Goal: Use online tool/utility: Use online tool/utility

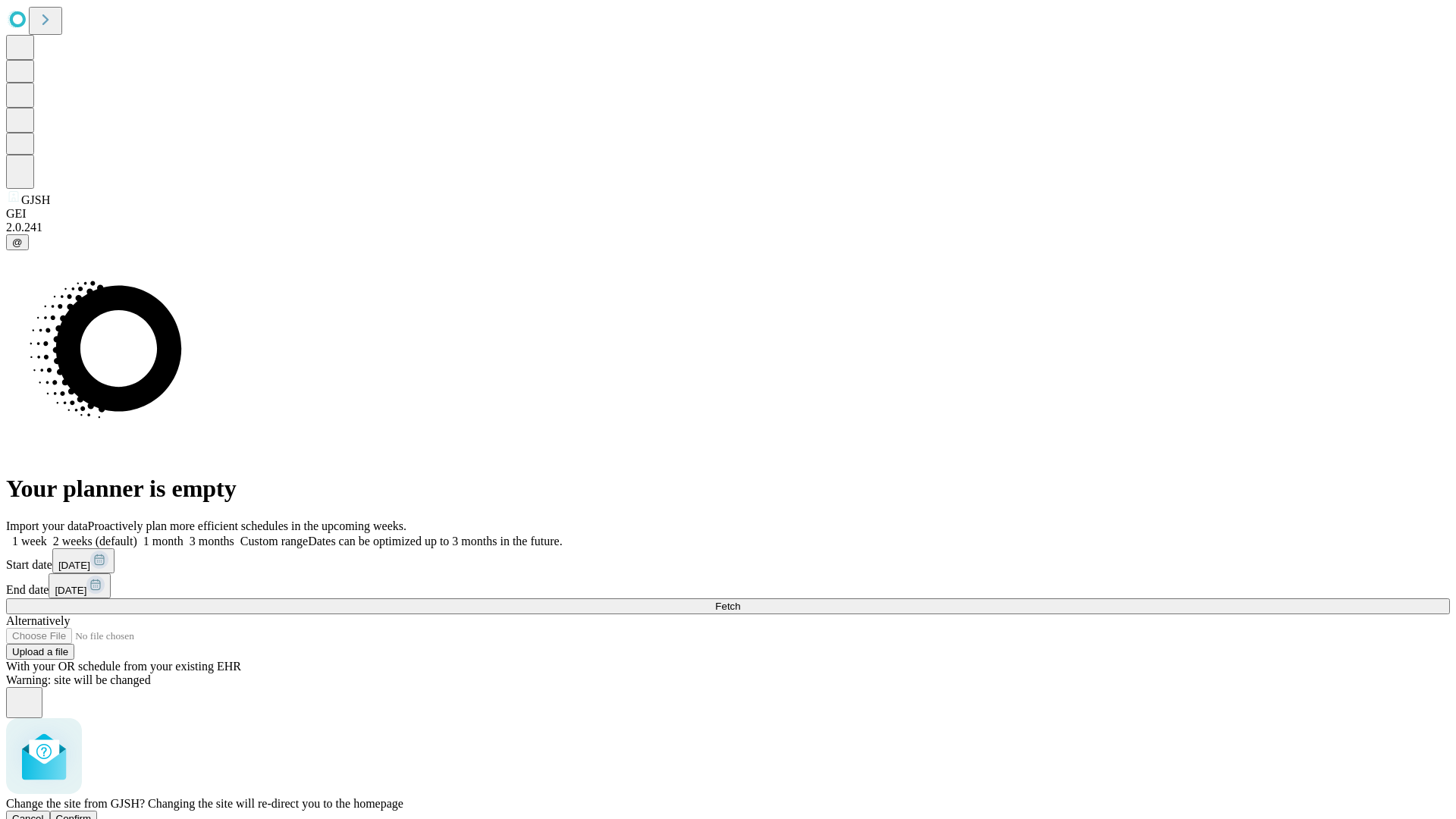
click at [92, 813] on span "Confirm" at bounding box center [74, 819] width 36 height 11
click at [137, 535] on label "2 weeks (default)" at bounding box center [92, 542] width 90 height 13
click at [740, 601] on span "Fetch" at bounding box center [728, 606] width 25 height 11
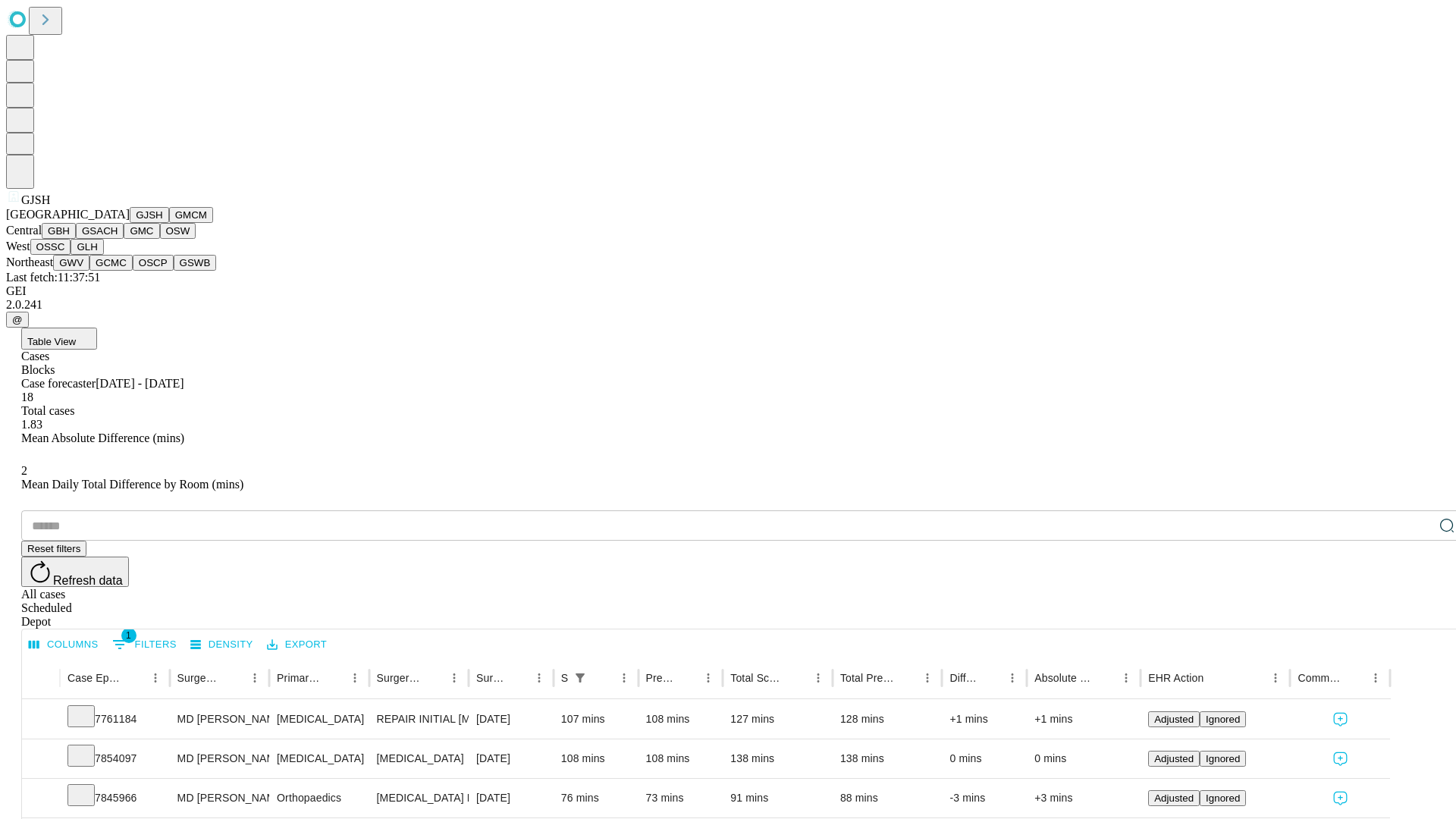
click at [169, 223] on button "GMCM" at bounding box center [191, 214] width 44 height 16
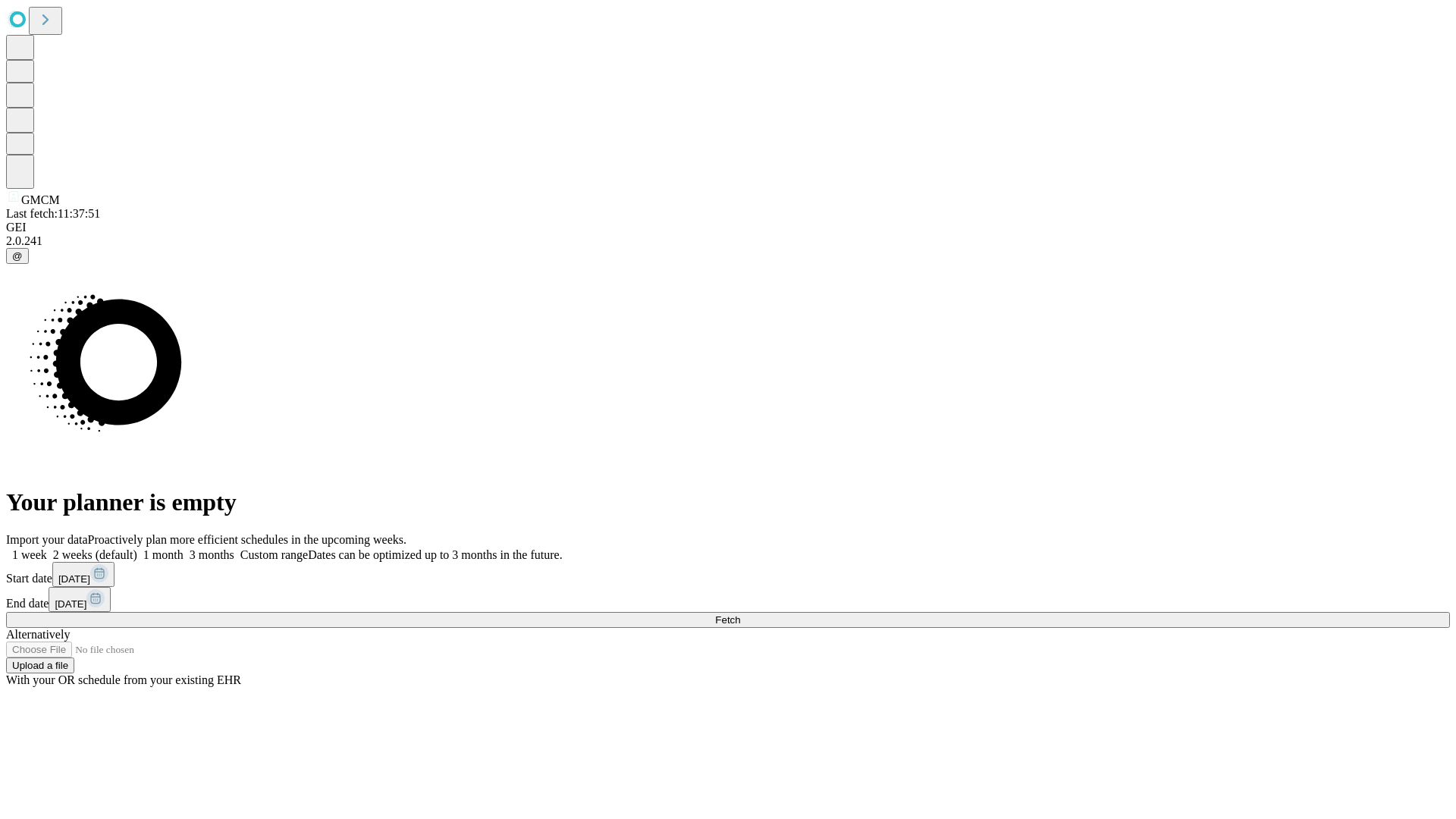
click at [137, 548] on label "2 weeks (default)" at bounding box center [92, 555] width 90 height 13
click at [740, 614] on span "Fetch" at bounding box center [728, 620] width 25 height 11
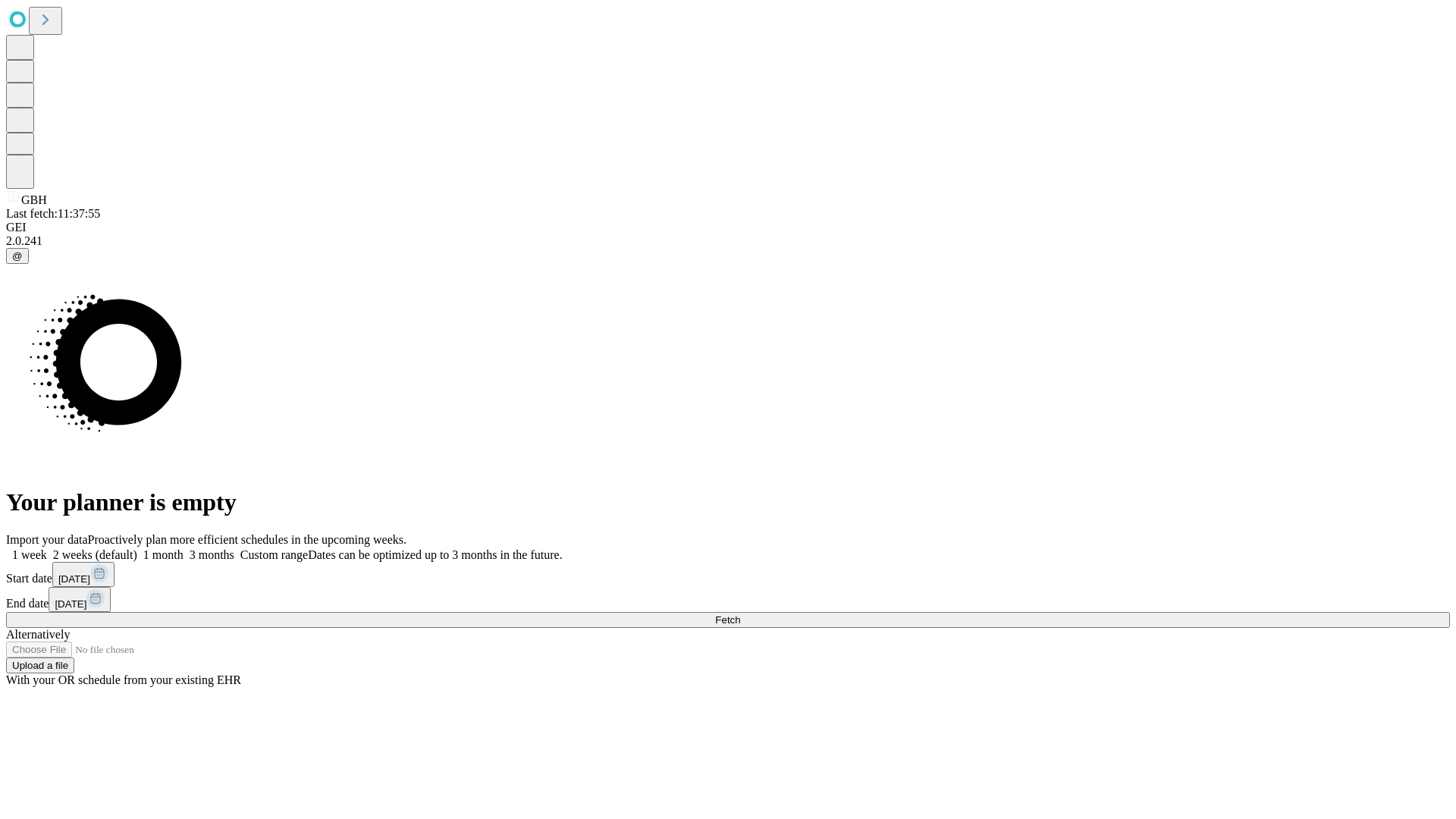
click at [137, 548] on label "2 weeks (default)" at bounding box center [92, 555] width 90 height 13
click at [740, 614] on span "Fetch" at bounding box center [728, 620] width 25 height 11
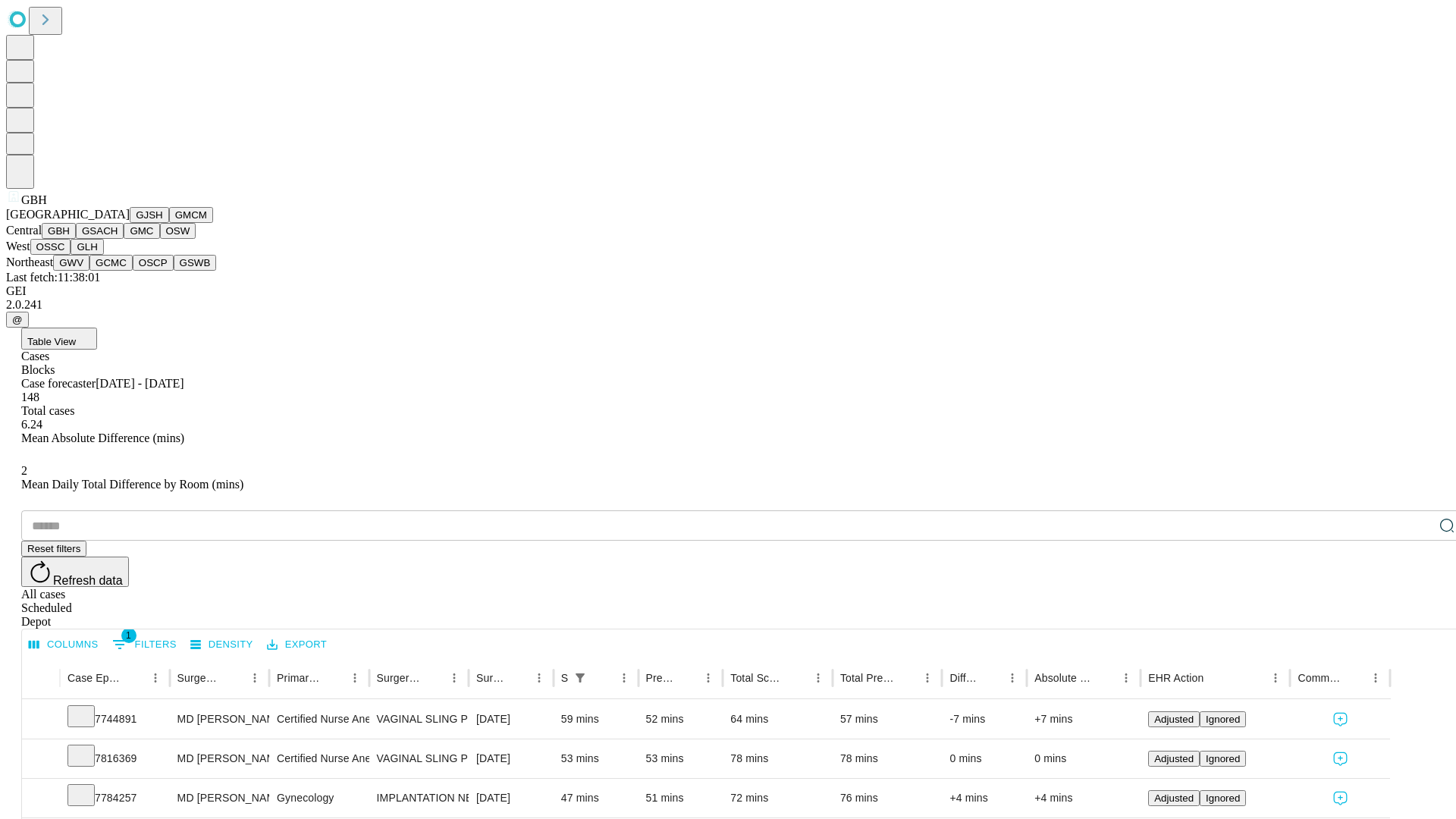
click at [117, 239] on button "GSACH" at bounding box center [100, 230] width 48 height 16
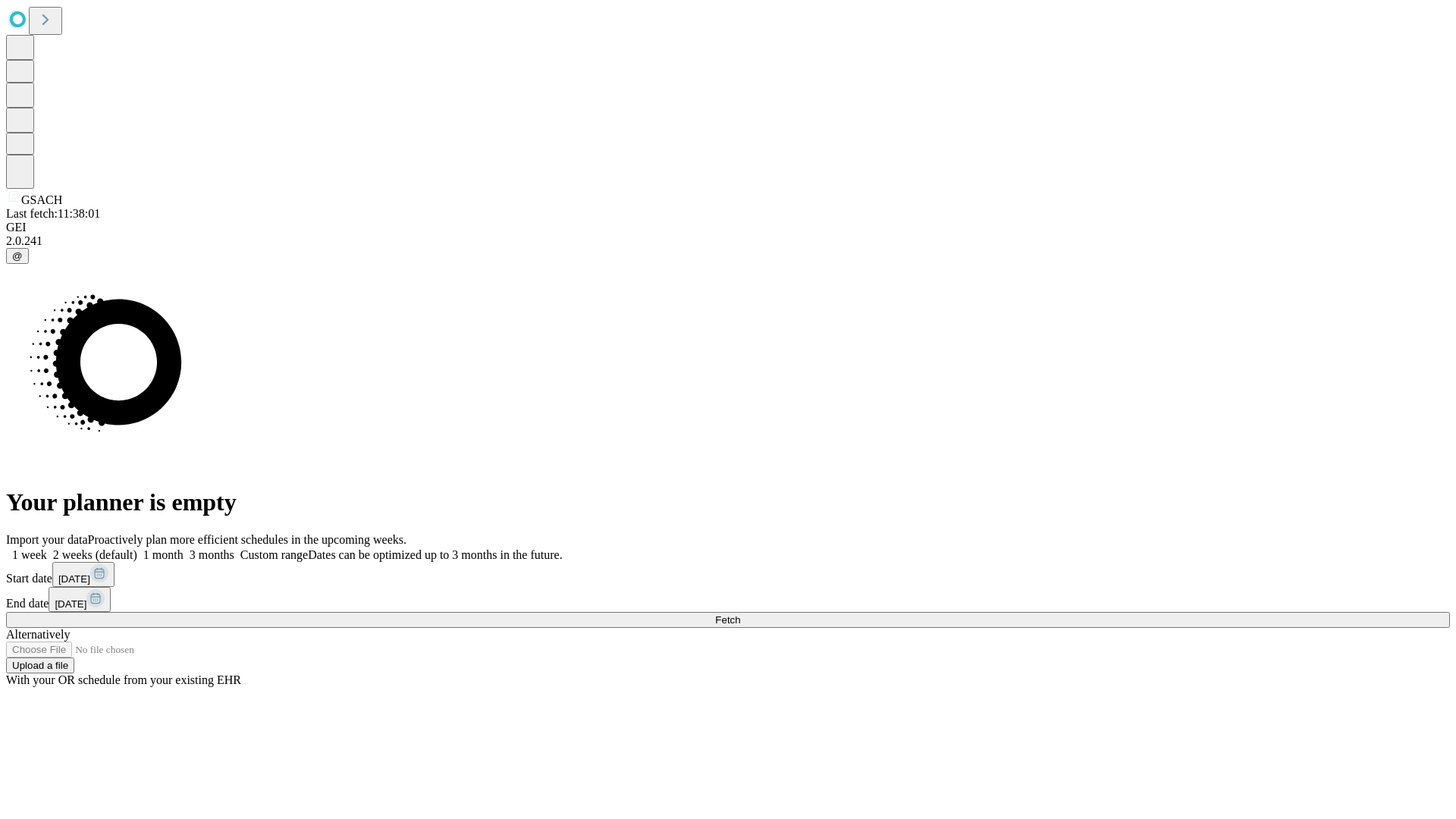
click at [137, 548] on label "2 weeks (default)" at bounding box center [92, 555] width 90 height 13
click at [740, 614] on span "Fetch" at bounding box center [728, 620] width 25 height 11
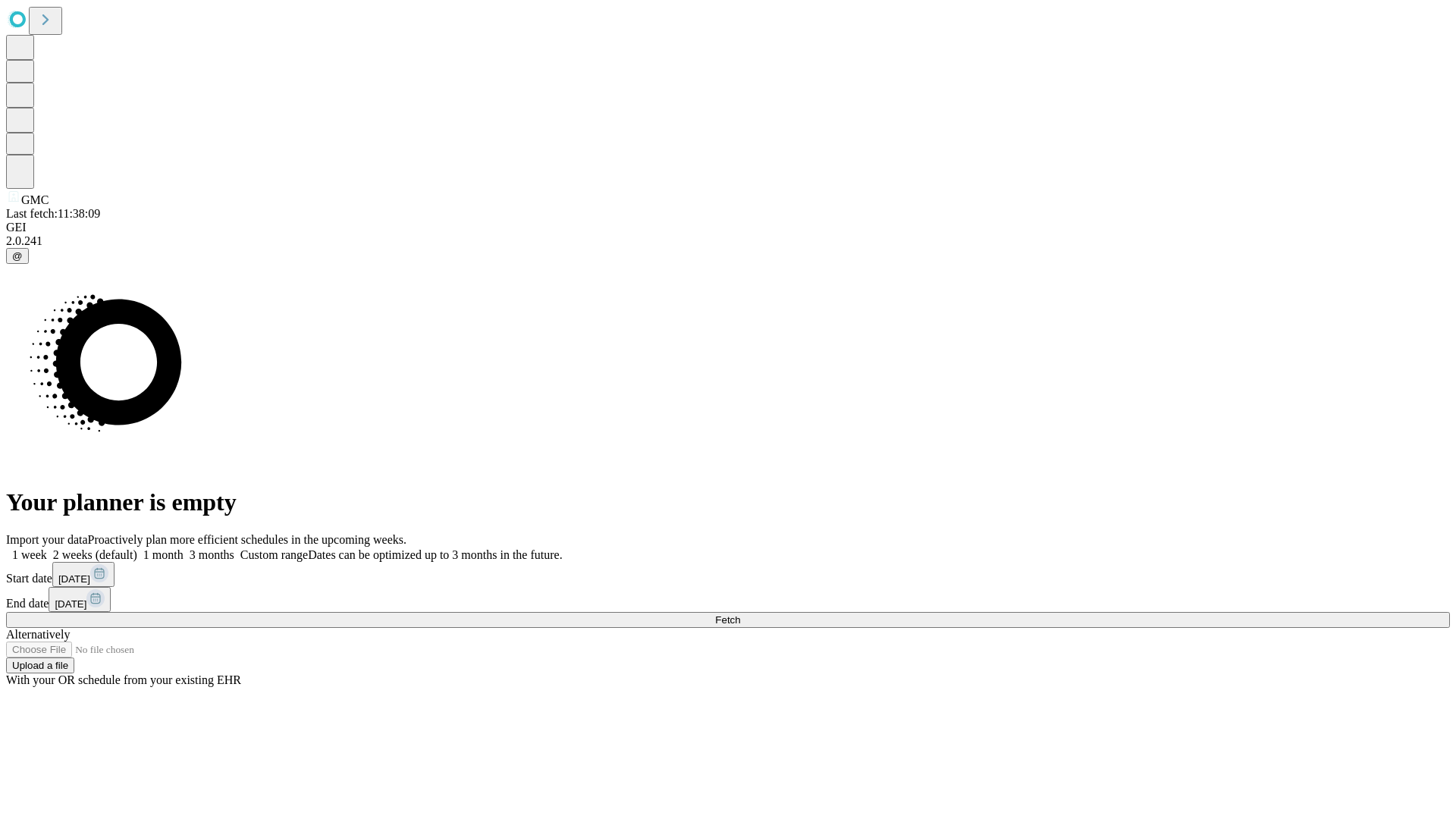
click at [137, 548] on label "2 weeks (default)" at bounding box center [92, 555] width 90 height 13
click at [740, 614] on span "Fetch" at bounding box center [728, 620] width 25 height 11
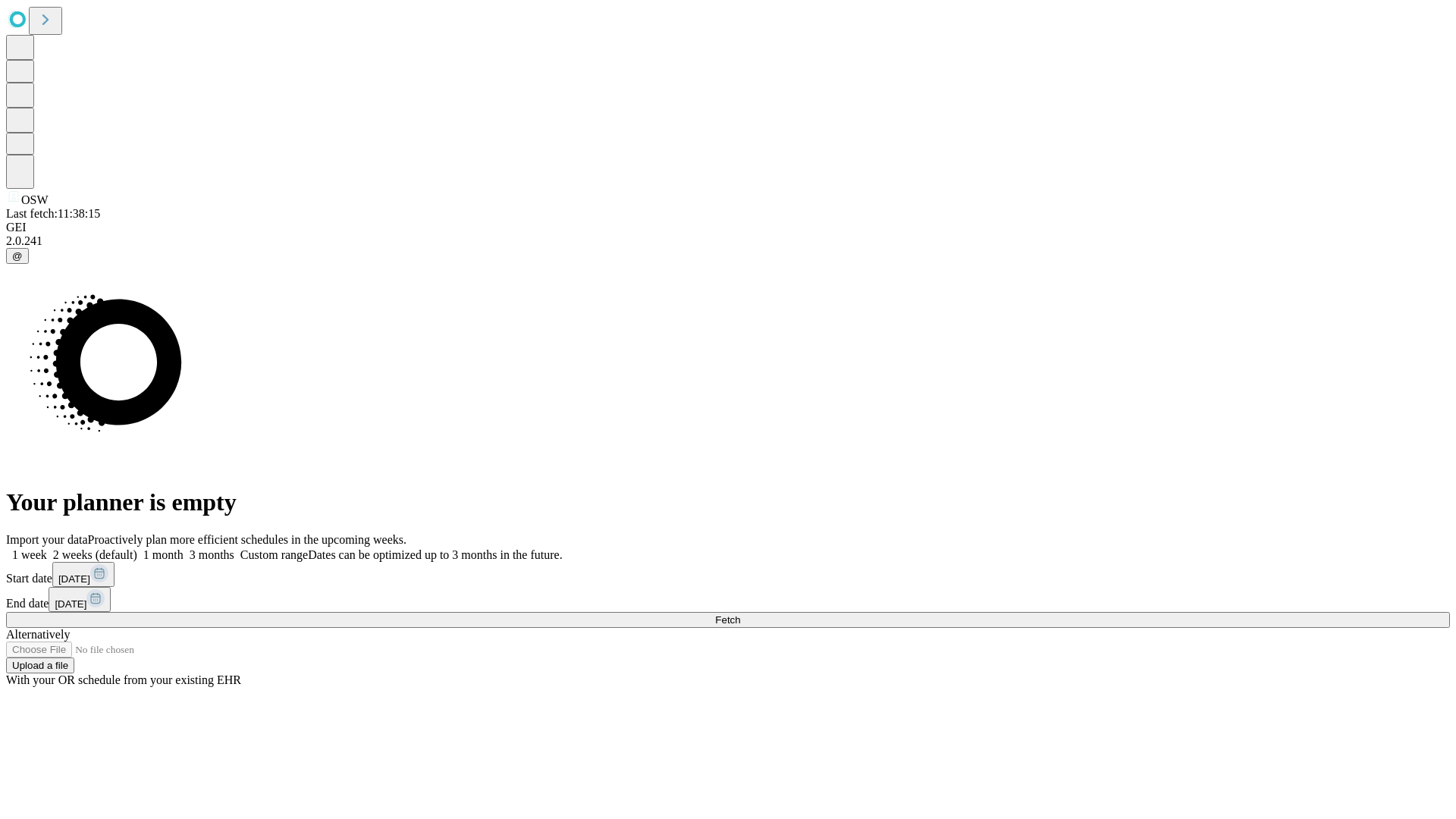
click at [137, 548] on label "2 weeks (default)" at bounding box center [92, 555] width 90 height 13
click at [740, 614] on span "Fetch" at bounding box center [728, 620] width 25 height 11
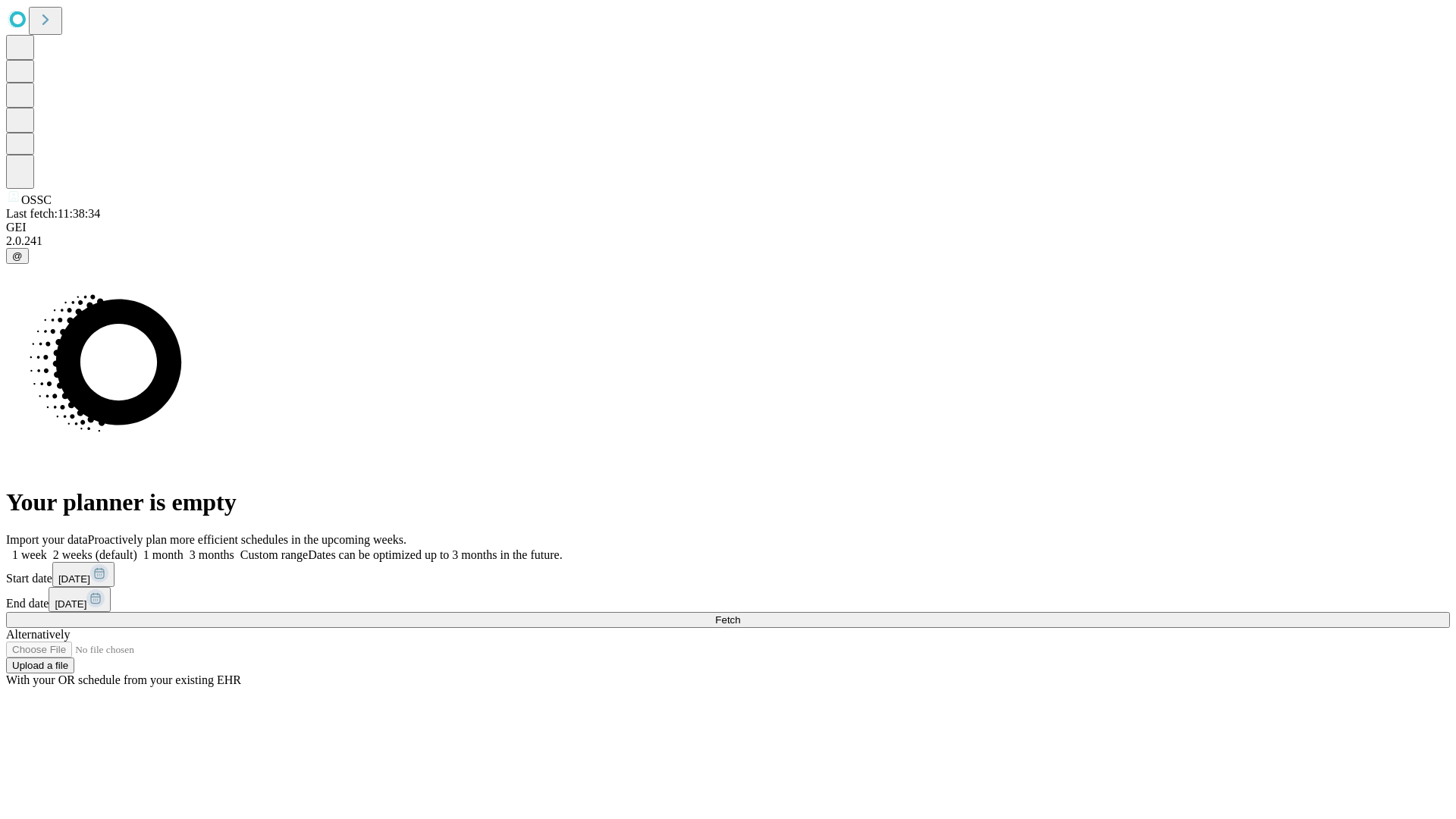
click at [740, 614] on span "Fetch" at bounding box center [728, 620] width 25 height 11
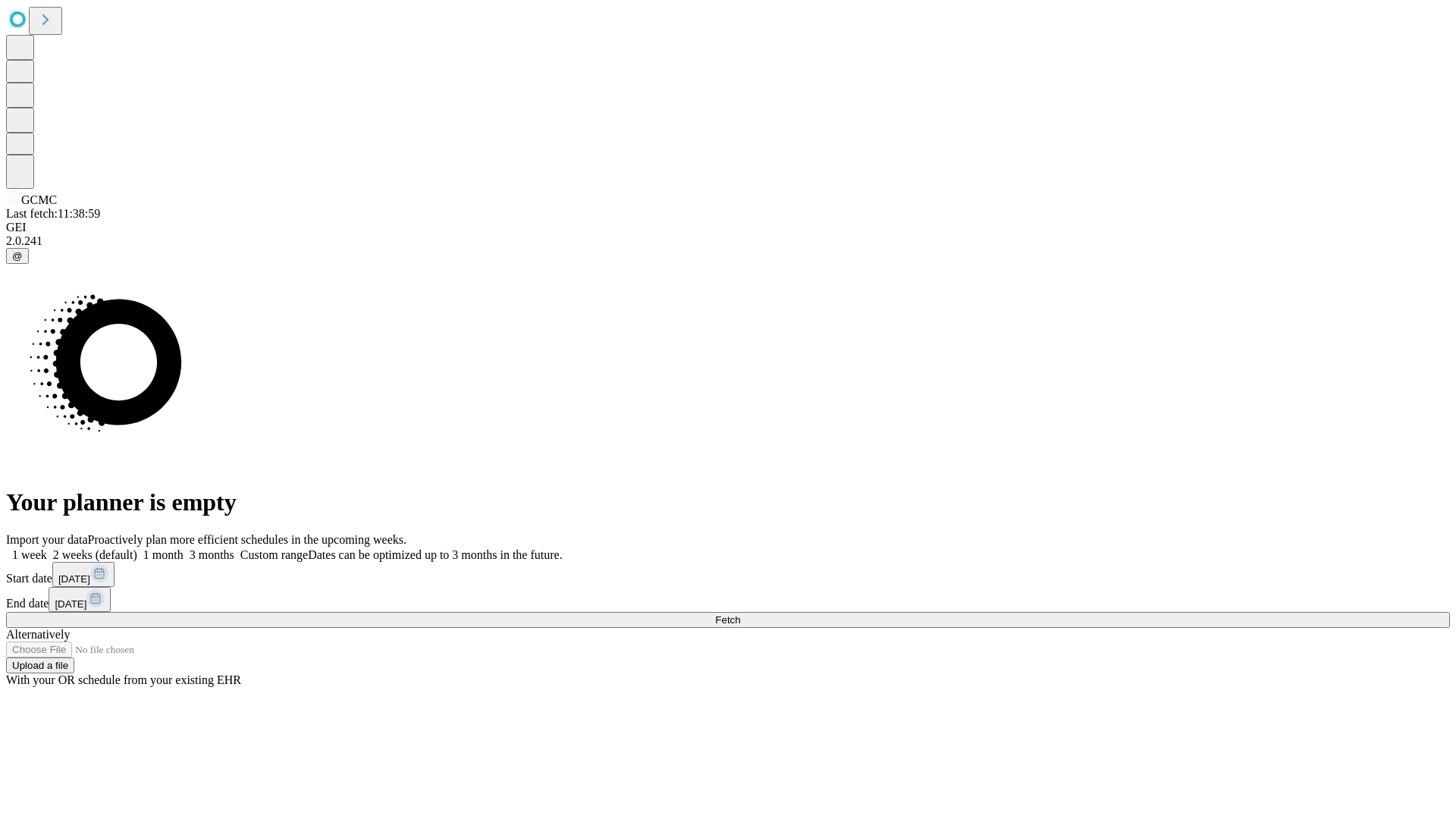
click at [137, 548] on label "2 weeks (default)" at bounding box center [92, 555] width 90 height 13
click at [740, 614] on span "Fetch" at bounding box center [728, 620] width 25 height 11
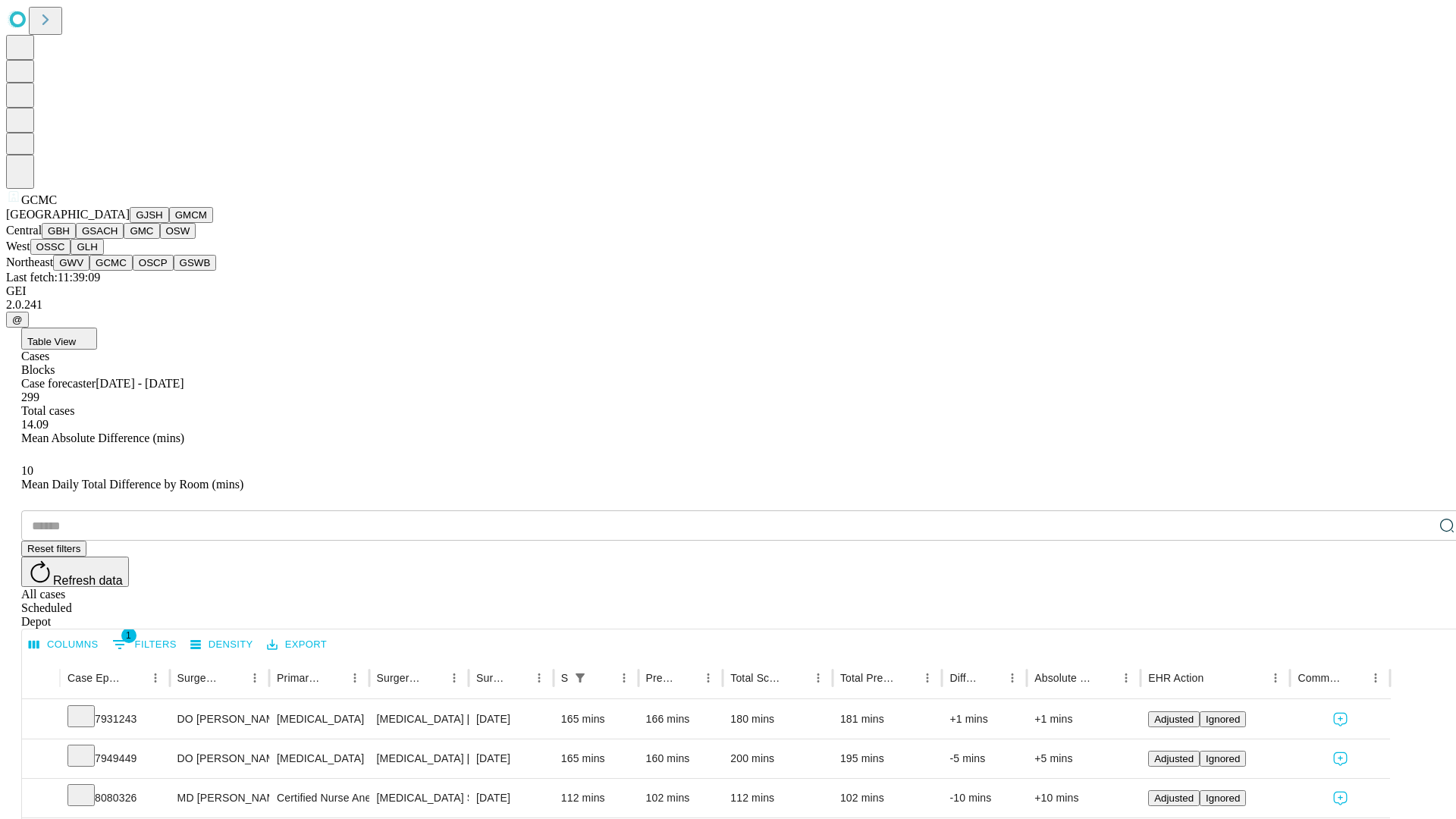
click at [133, 271] on button "OSCP" at bounding box center [153, 262] width 41 height 16
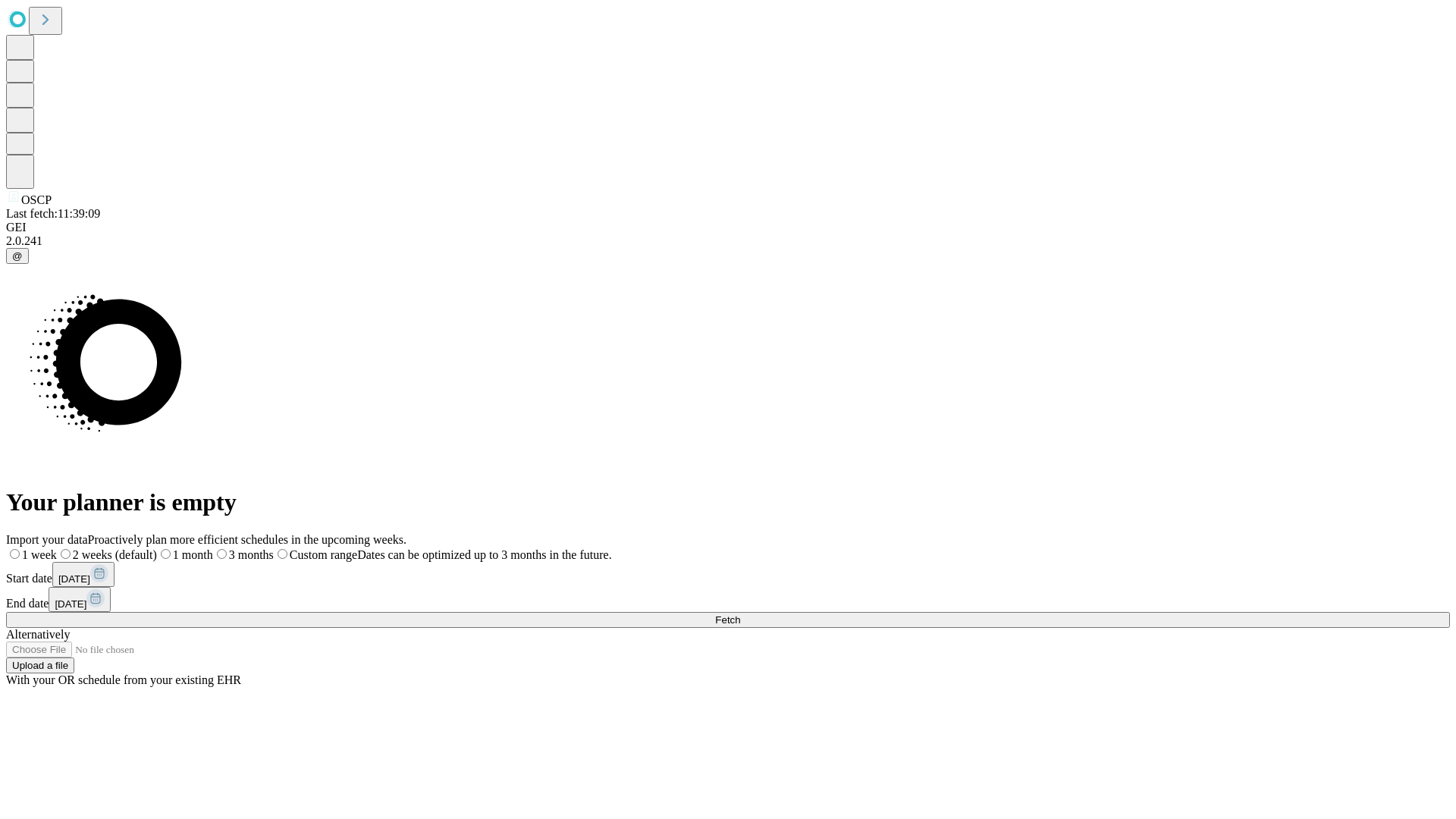
click at [157, 548] on label "2 weeks (default)" at bounding box center [107, 555] width 100 height 13
click at [740, 614] on span "Fetch" at bounding box center [728, 620] width 25 height 11
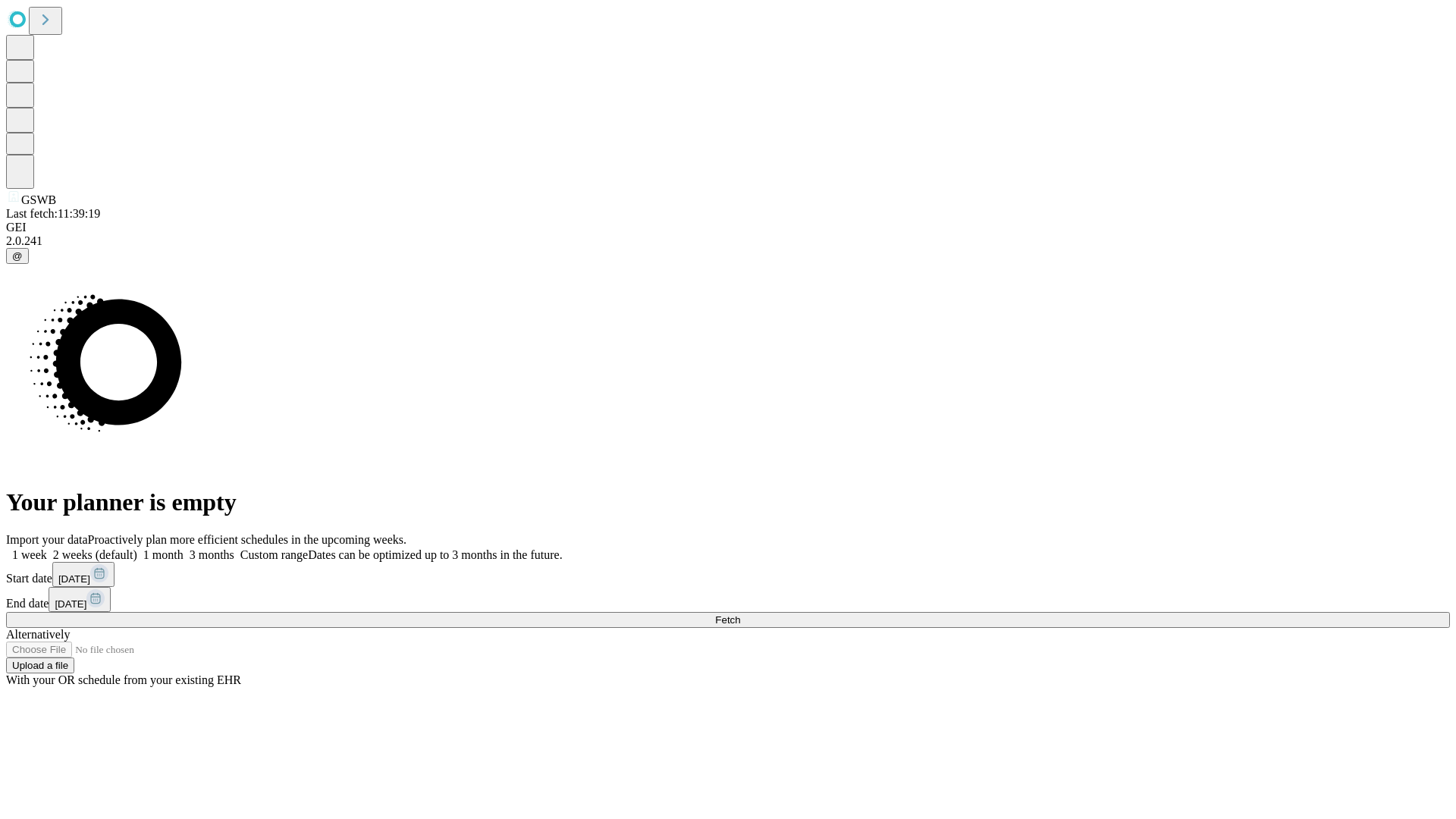
click at [740, 614] on span "Fetch" at bounding box center [728, 620] width 25 height 11
